Goal: Task Accomplishment & Management: Complete application form

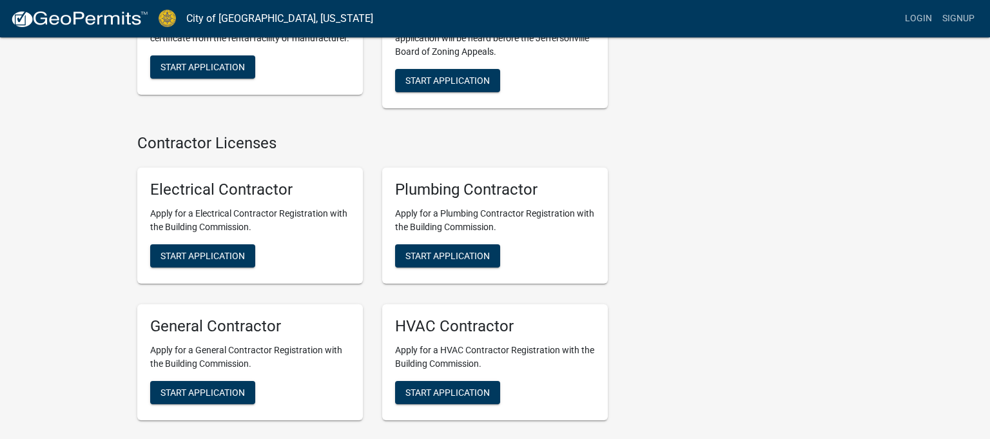
scroll to position [2626, 0]
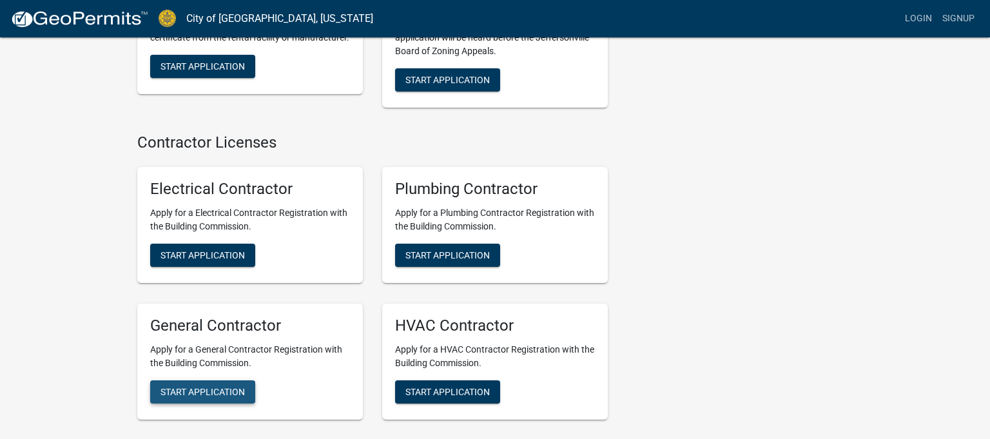
click at [216, 386] on span "Start Application" at bounding box center [203, 391] width 84 height 10
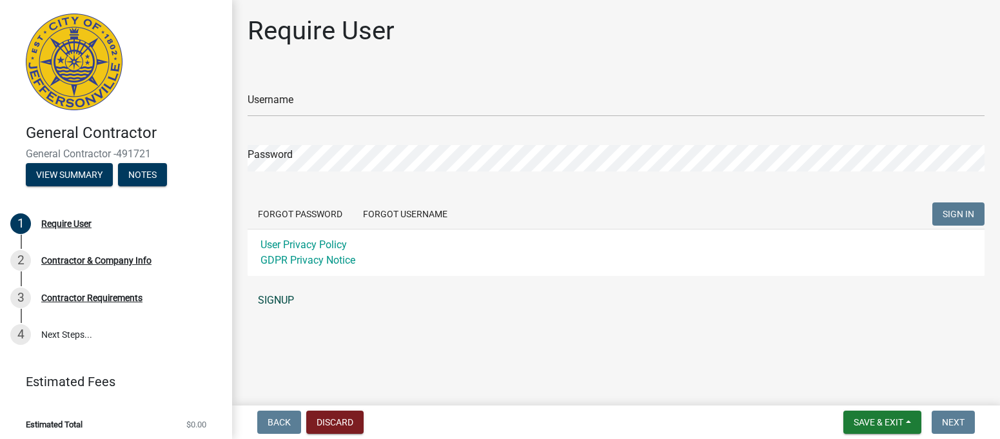
click at [273, 292] on link "SIGNUP" at bounding box center [616, 301] width 737 height 26
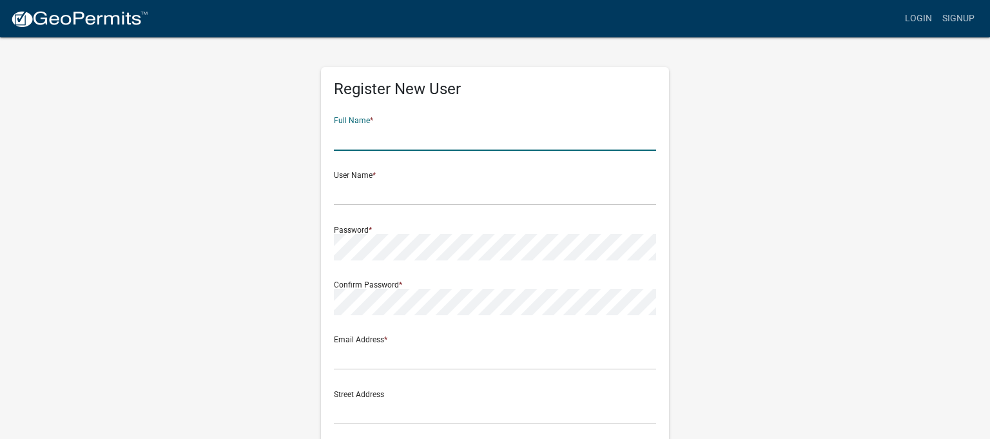
click at [354, 137] on input "text" at bounding box center [495, 137] width 322 height 26
type input "d"
type input "[PERSON_NAME]"
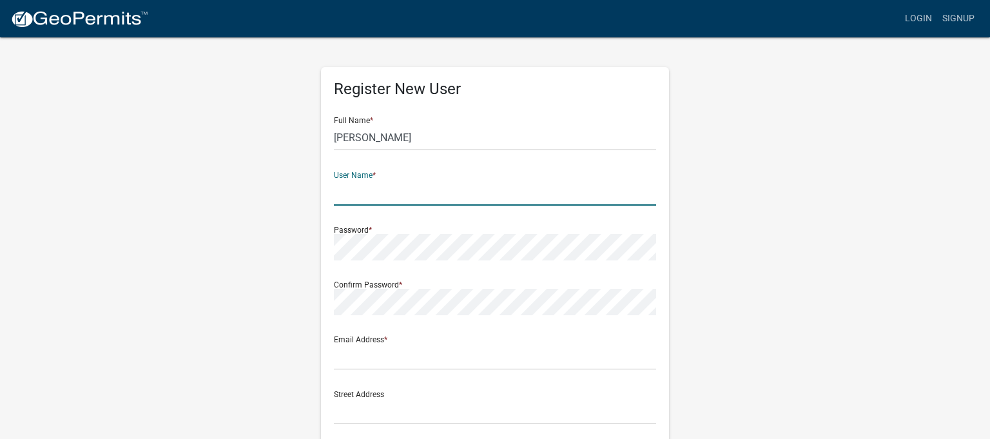
click at [355, 201] on input "text" at bounding box center [495, 192] width 322 height 26
type input "llcorionconstruction"
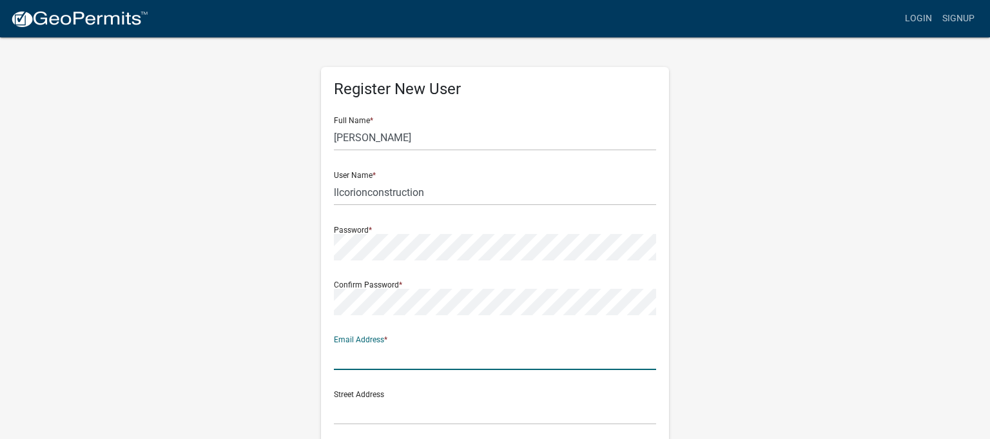
click at [515, 360] on input "text" at bounding box center [495, 357] width 322 height 26
click at [482, 358] on input "ll" at bounding box center [495, 357] width 322 height 26
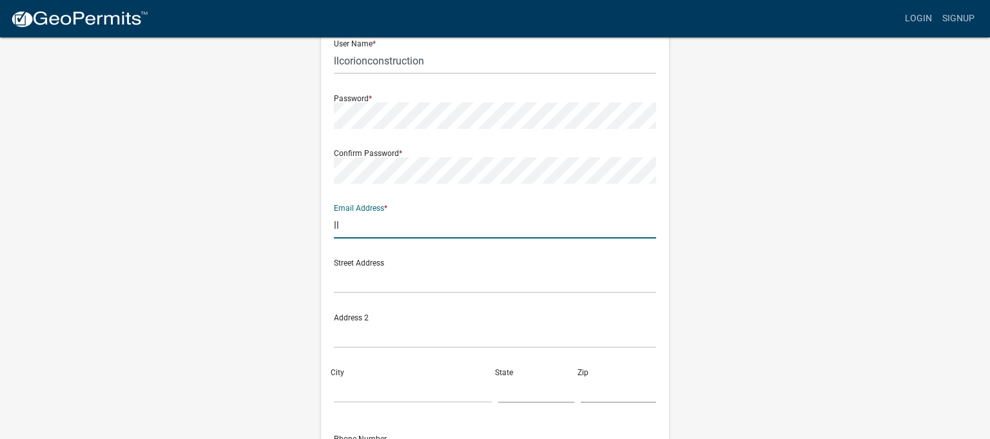
scroll to position [130, 0]
click at [453, 229] on input "ll" at bounding box center [495, 226] width 322 height 26
type input "[EMAIL_ADDRESS][DOMAIN_NAME]"
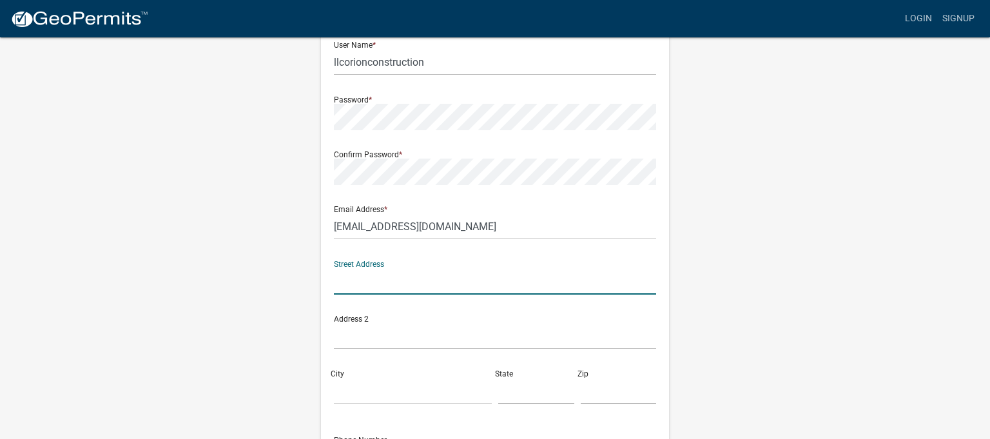
click at [407, 278] on input "text" at bounding box center [495, 281] width 322 height 26
type input "[STREET_ADDRESS][PERSON_NAME]"
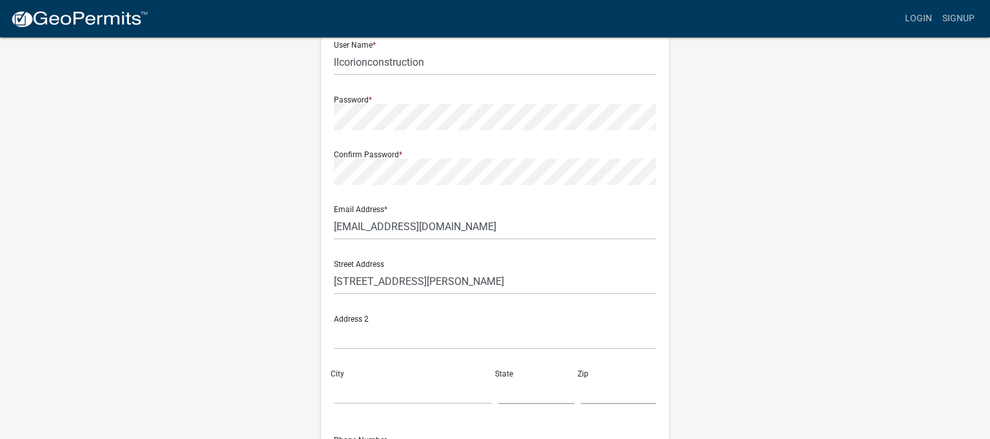
click at [382, 369] on div "City" at bounding box center [413, 382] width 164 height 44
click at [384, 404] on input "City" at bounding box center [413, 391] width 158 height 26
type input "[GEOGRAPHIC_DATA]"
click at [507, 402] on input "text" at bounding box center [536, 391] width 76 height 26
type input "[US_STATE]"
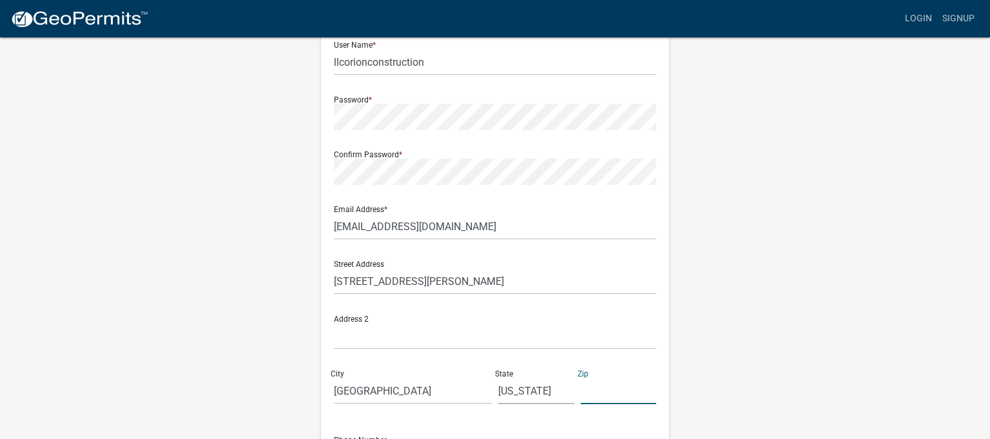
click at [611, 400] on input "text" at bounding box center [619, 391] width 76 height 26
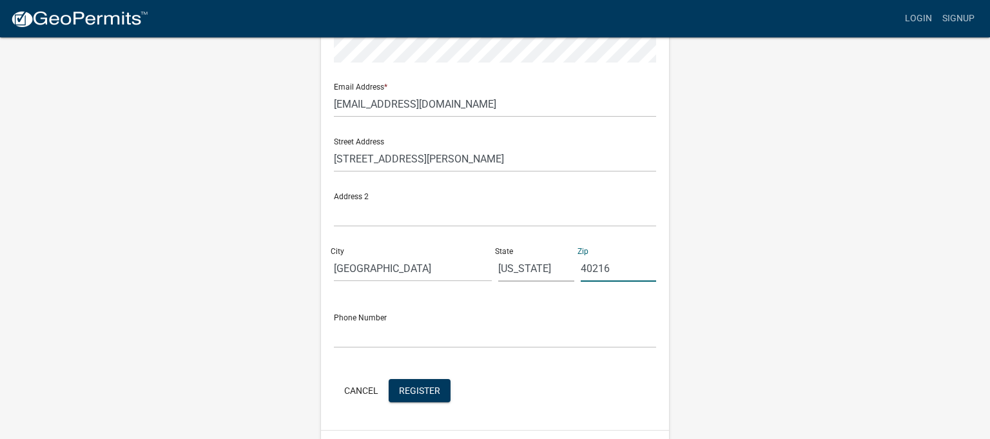
scroll to position [287, 0]
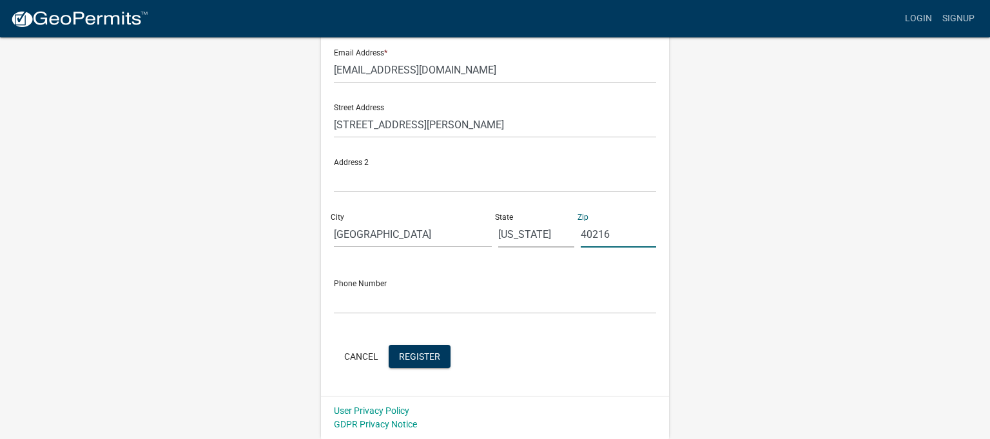
type input "40216"
click at [529, 300] on input "text" at bounding box center [495, 301] width 322 height 26
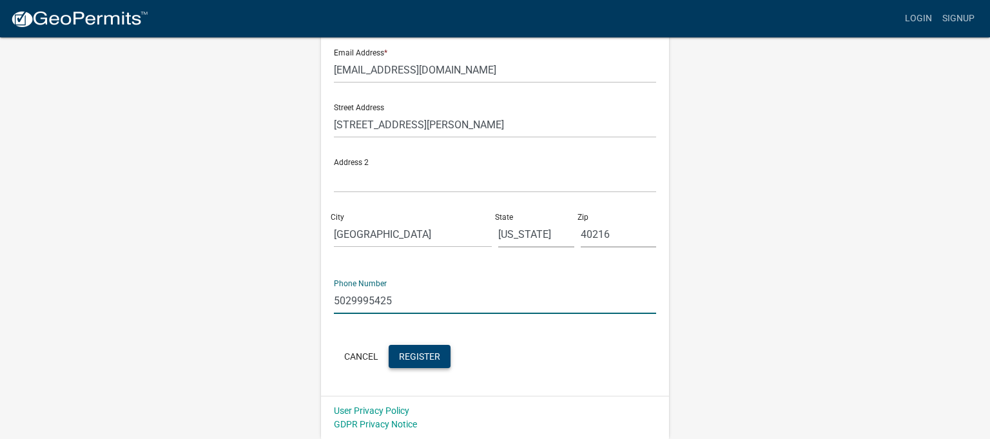
type input "5029995425"
click at [424, 353] on span "Register" at bounding box center [419, 356] width 41 height 10
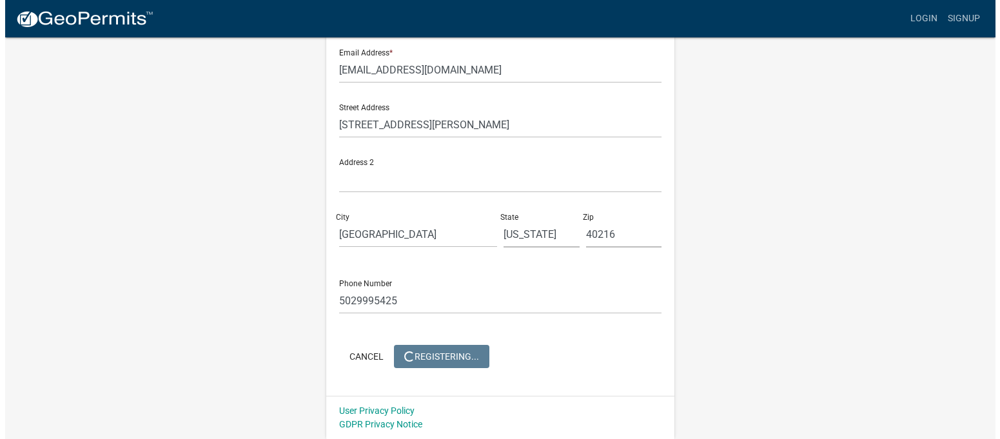
scroll to position [0, 0]
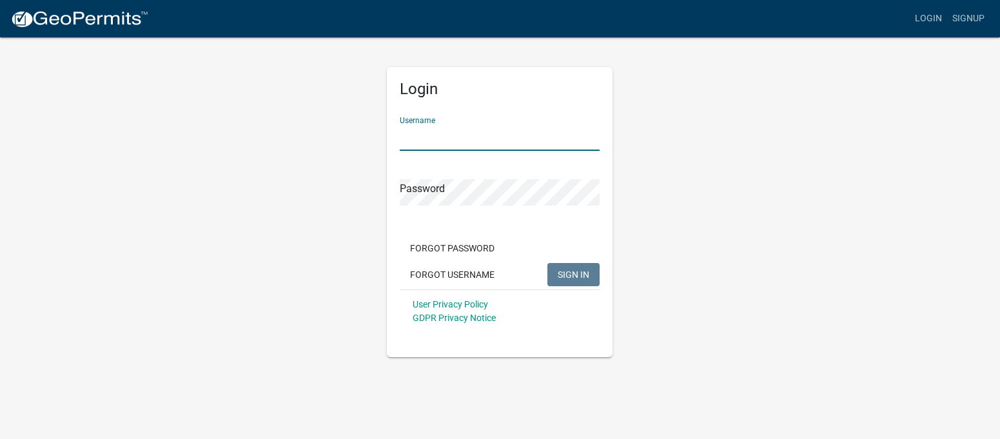
click at [475, 136] on input "Username" at bounding box center [500, 137] width 200 height 26
type input "llcorionconstruction"
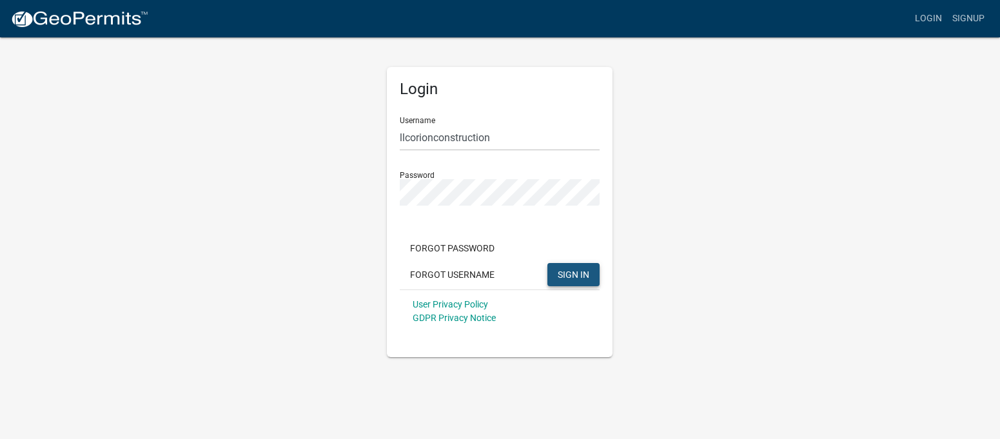
click at [567, 271] on span "SIGN IN" at bounding box center [574, 274] width 32 height 10
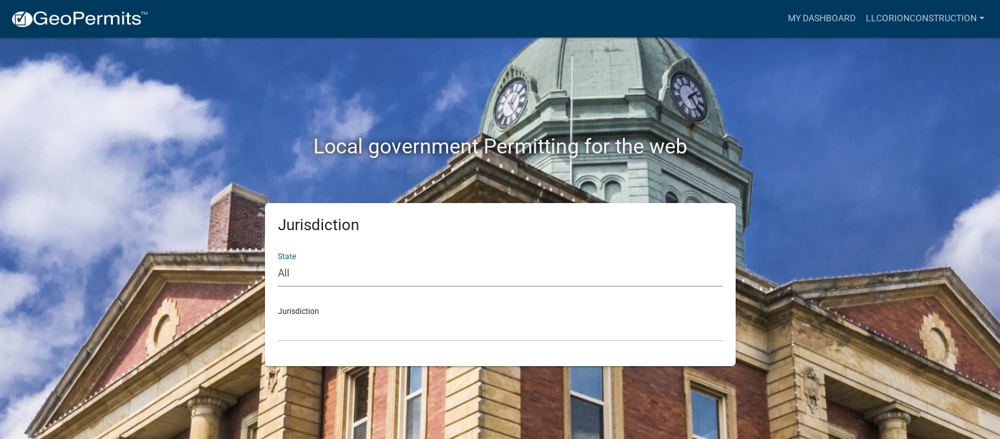
click at [559, 264] on select "All [US_STATE] [US_STATE] [US_STATE] [US_STATE] [US_STATE] [US_STATE] [US_STATE…" at bounding box center [500, 273] width 445 height 26
select select "[US_STATE]"
click at [278, 260] on select "All [US_STATE] [US_STATE] [US_STATE] [US_STATE] [US_STATE] [US_STATE] [US_STATE…" at bounding box center [500, 273] width 445 height 26
click at [380, 333] on select "City of [GEOGRAPHIC_DATA], [US_STATE] City of [GEOGRAPHIC_DATA], [US_STATE] Cit…" at bounding box center [500, 328] width 445 height 26
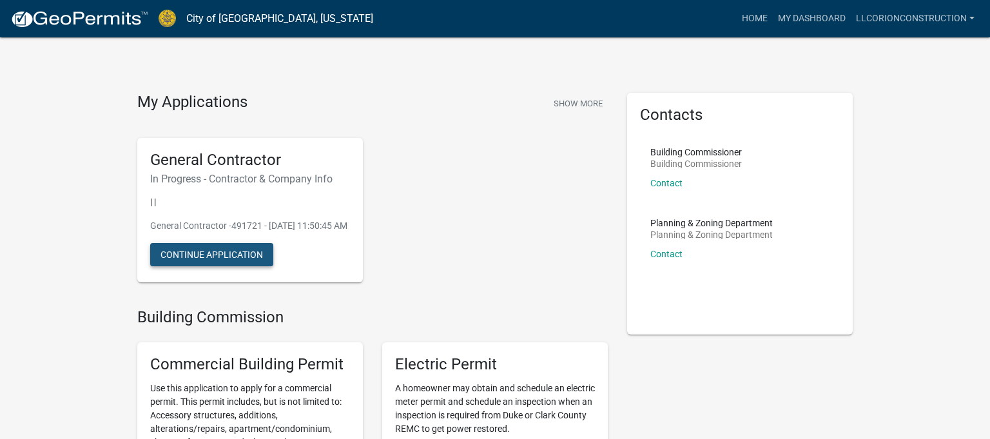
click at [221, 266] on button "Continue Application" at bounding box center [211, 254] width 123 height 23
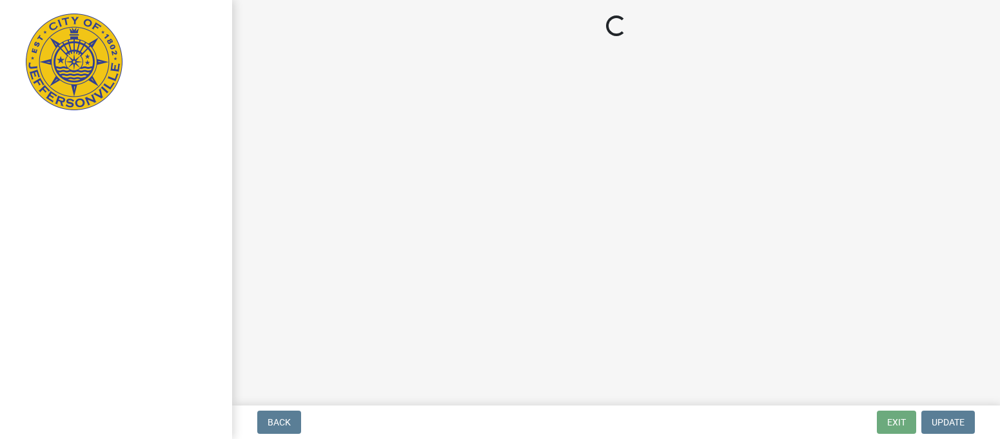
select select "[US_STATE]"
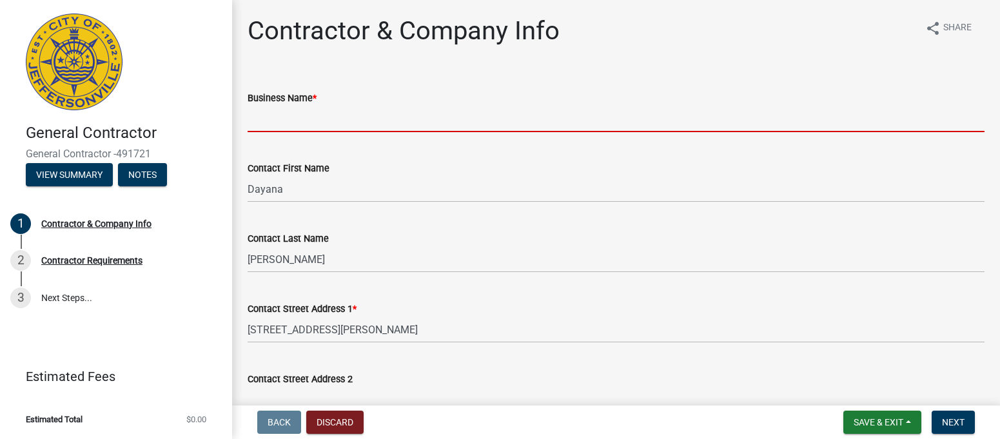
click at [276, 121] on input "Business Name *" at bounding box center [616, 119] width 737 height 26
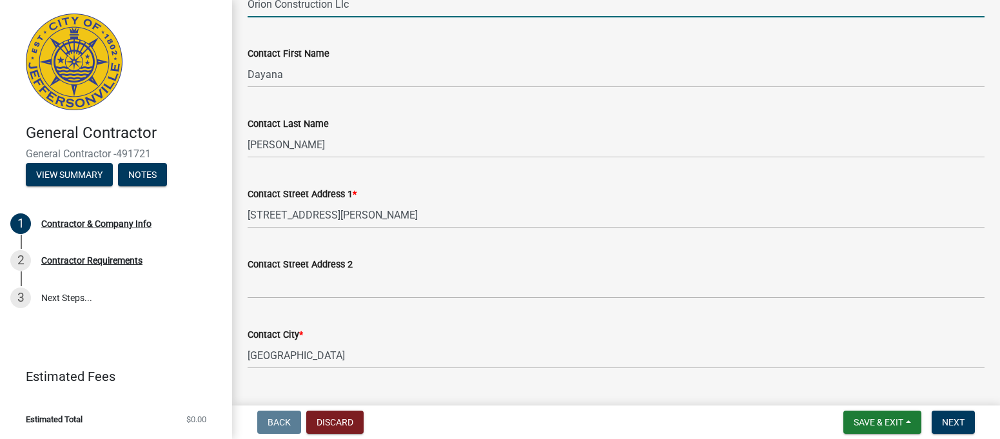
scroll to position [115, 0]
type input "Orion Construction Llc"
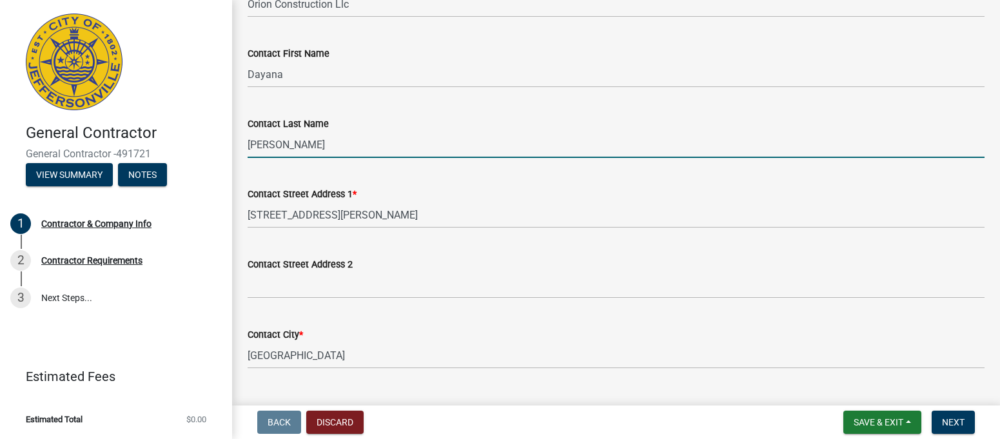
click at [349, 150] on input "Arias" at bounding box center [616, 145] width 737 height 26
click at [292, 150] on input "Arias" at bounding box center [616, 145] width 737 height 26
type input "Arias Rodriguez"
select select "KY"
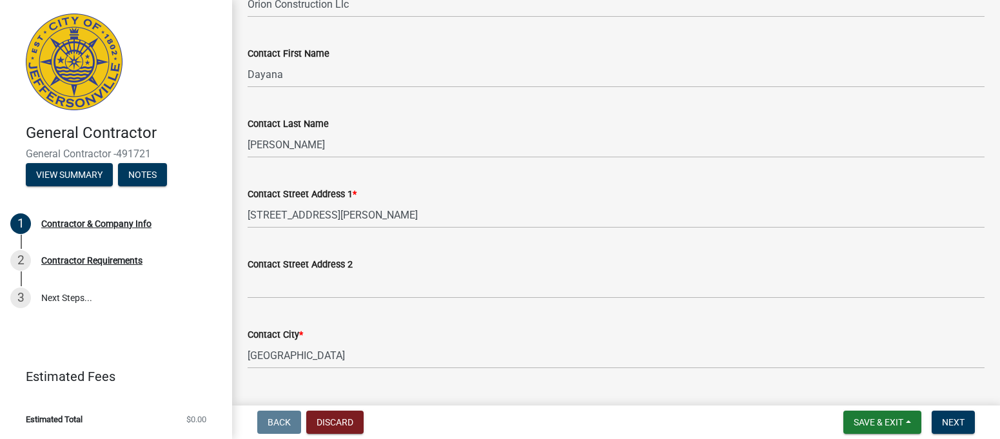
click at [386, 193] on div "Contact Street Address 1 *" at bounding box center [616, 193] width 737 height 15
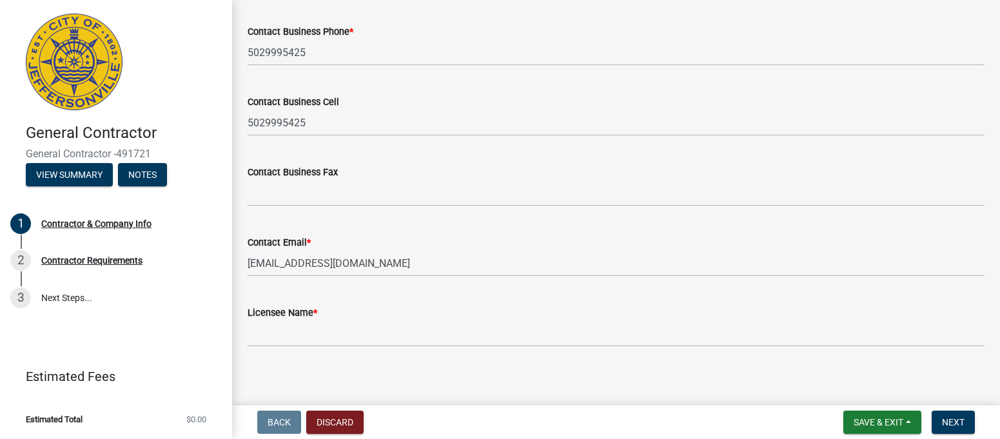
scroll to position [653, 0]
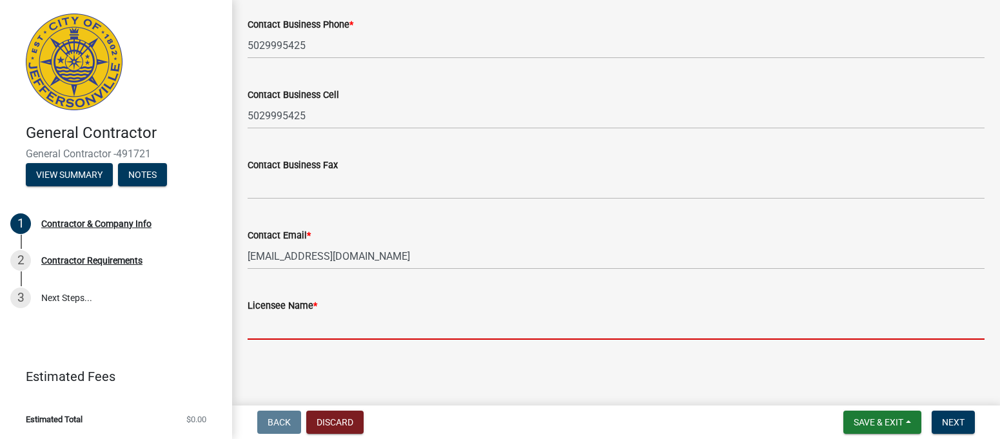
click at [353, 316] on input "Licensee Name *" at bounding box center [616, 326] width 737 height 26
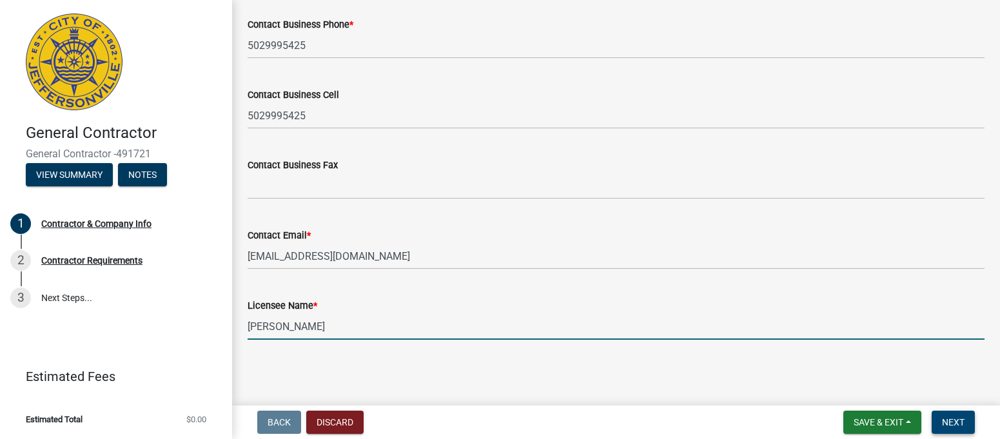
type input "[PERSON_NAME]"
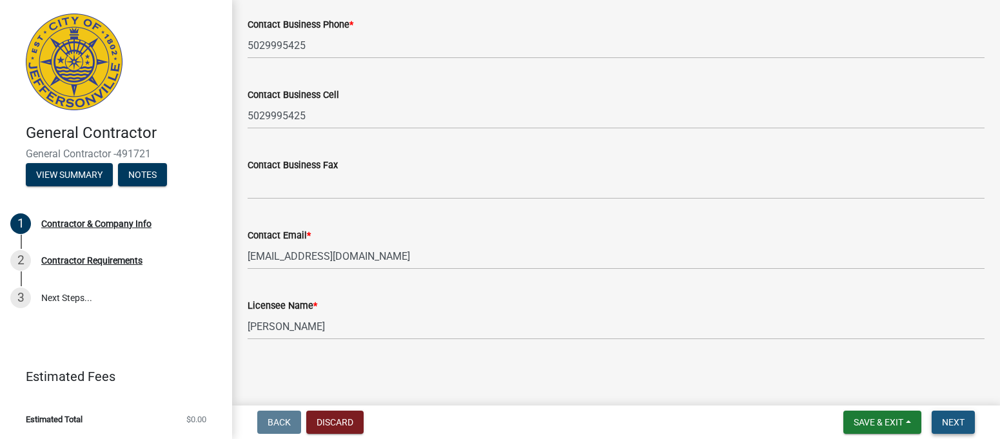
click at [960, 415] on button "Next" at bounding box center [953, 422] width 43 height 23
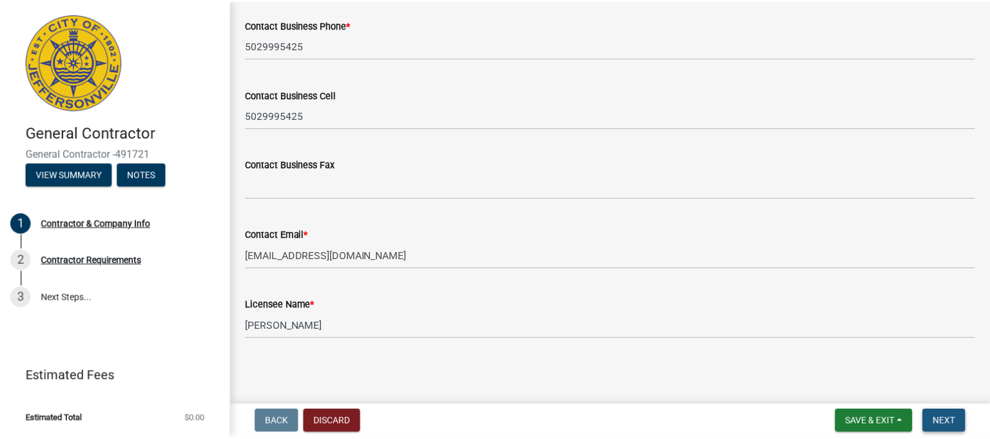
scroll to position [0, 0]
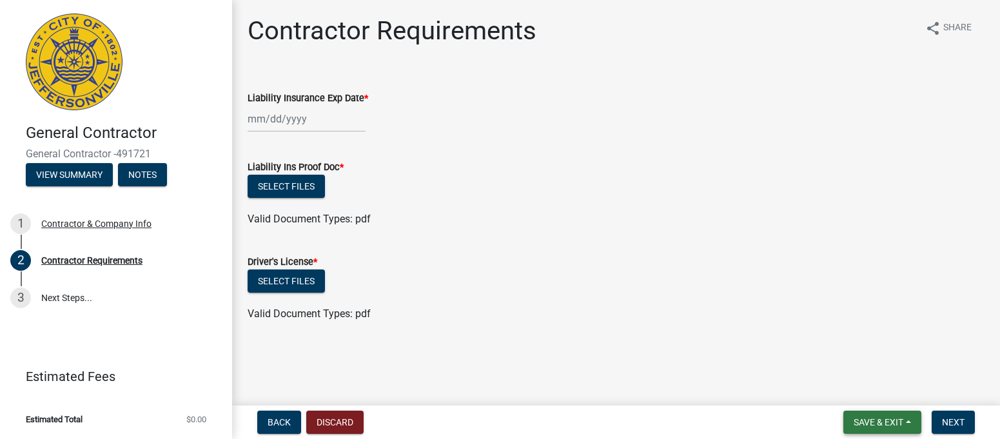
click at [890, 420] on span "Save & Exit" at bounding box center [879, 422] width 50 height 10
click at [873, 386] on button "Save & Exit" at bounding box center [869, 388] width 103 height 31
